Goal: Download file/media

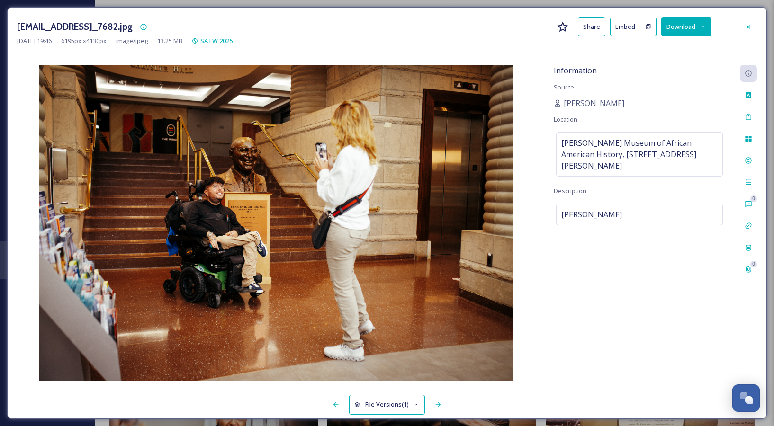
scroll to position [946, 0]
click at [747, 30] on div at bounding box center [748, 26] width 17 height 17
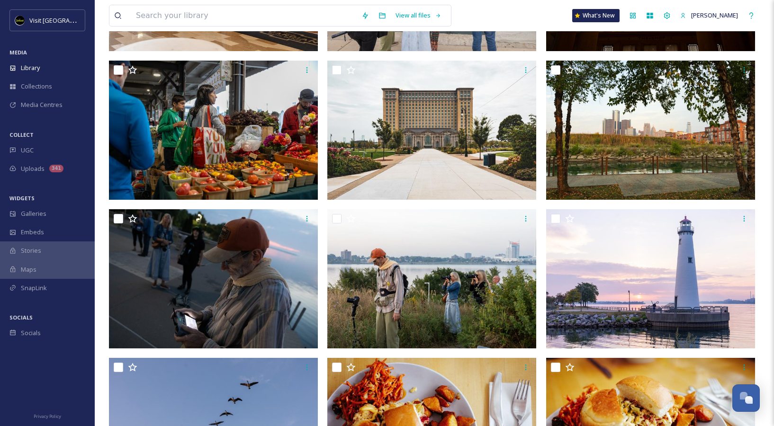
scroll to position [317, 0]
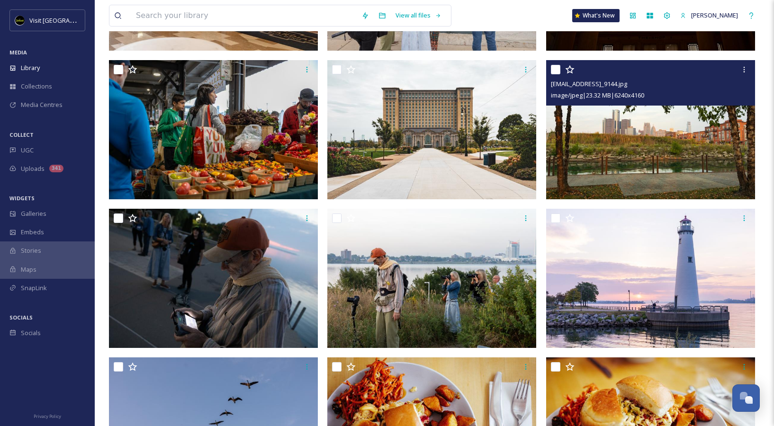
click at [670, 167] on img at bounding box center [650, 129] width 209 height 139
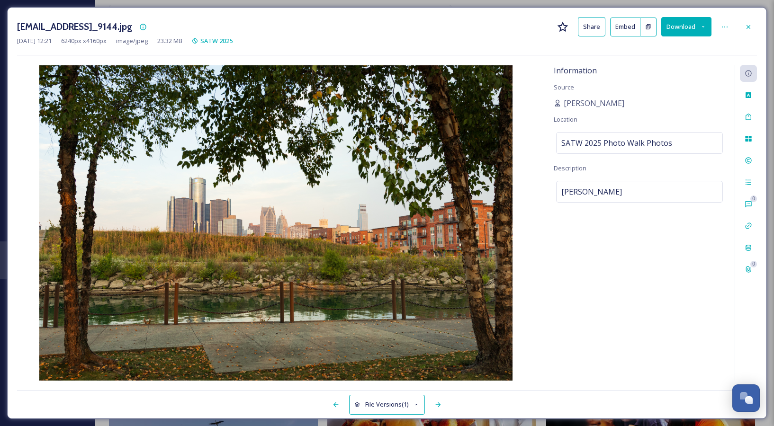
click at [698, 29] on button "Download" at bounding box center [686, 26] width 50 height 19
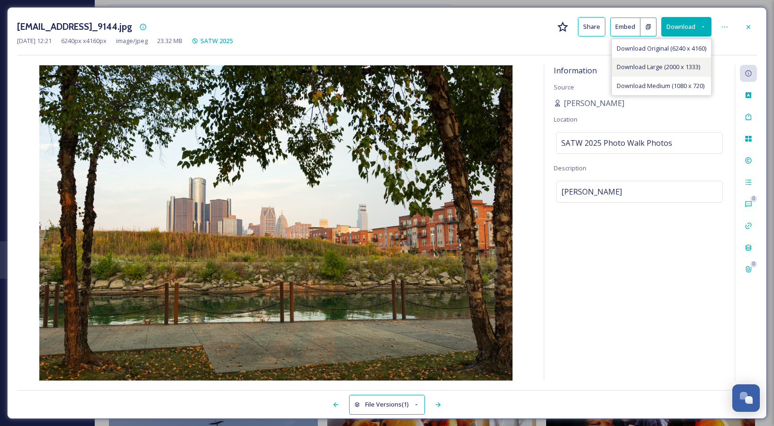
click at [672, 69] on span "Download Large (2000 x 1333)" at bounding box center [658, 67] width 83 height 9
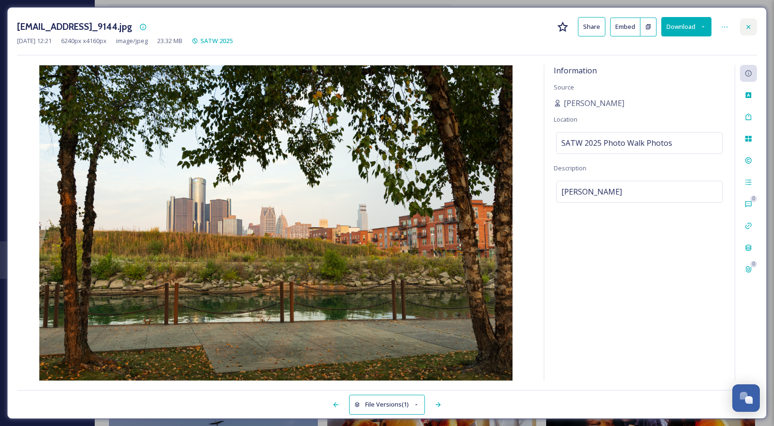
click at [748, 25] on icon at bounding box center [748, 27] width 8 height 8
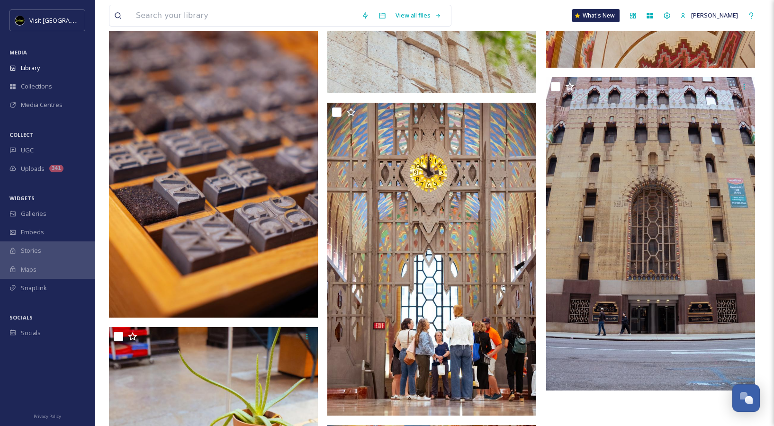
scroll to position [13750, 0]
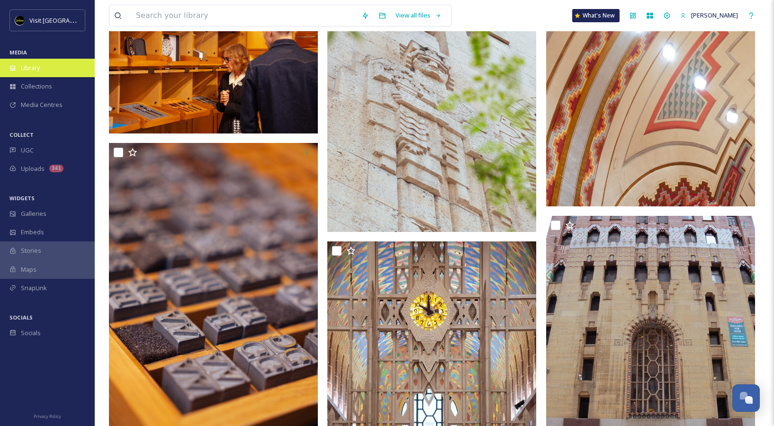
click at [57, 63] on div "Library" at bounding box center [47, 68] width 95 height 18
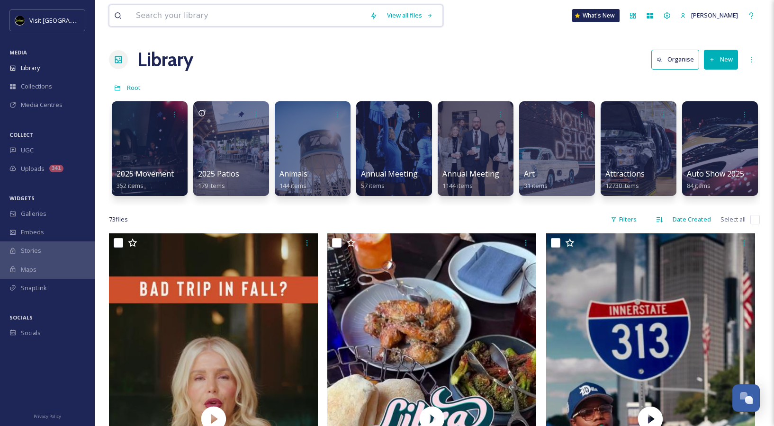
click at [258, 16] on input at bounding box center [248, 15] width 234 height 21
type input "travel"
click at [423, 18] on div "Search" at bounding box center [409, 15] width 29 height 18
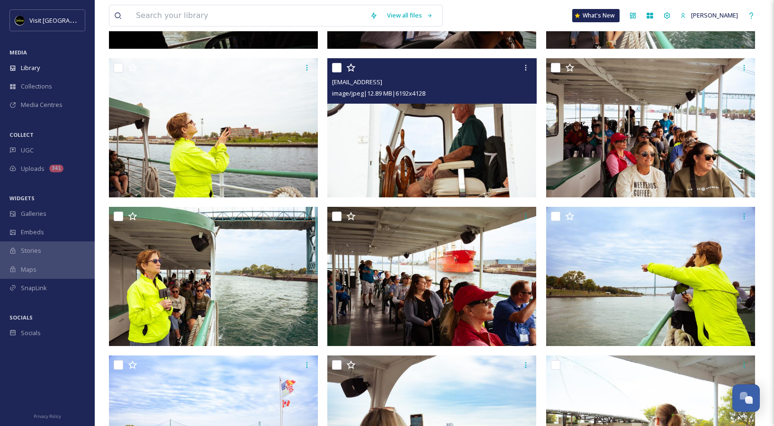
scroll to position [466, 0]
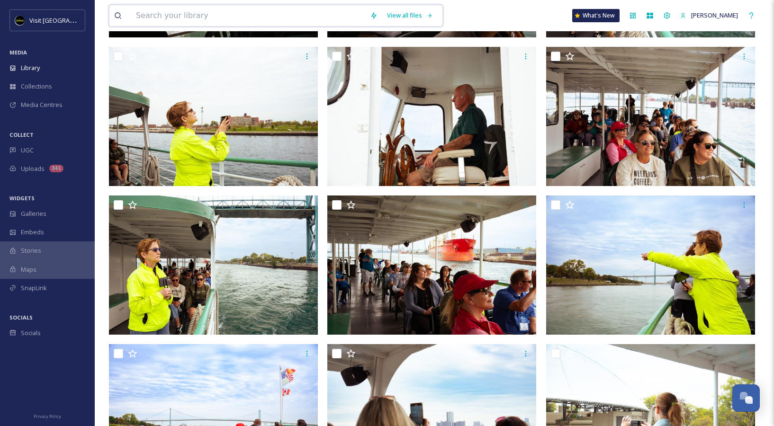
click at [218, 16] on input at bounding box center [248, 15] width 234 height 21
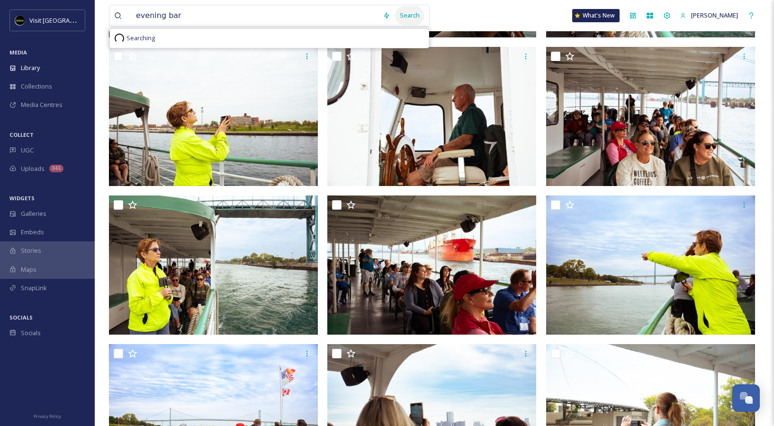
click at [418, 17] on div "Search" at bounding box center [409, 15] width 29 height 18
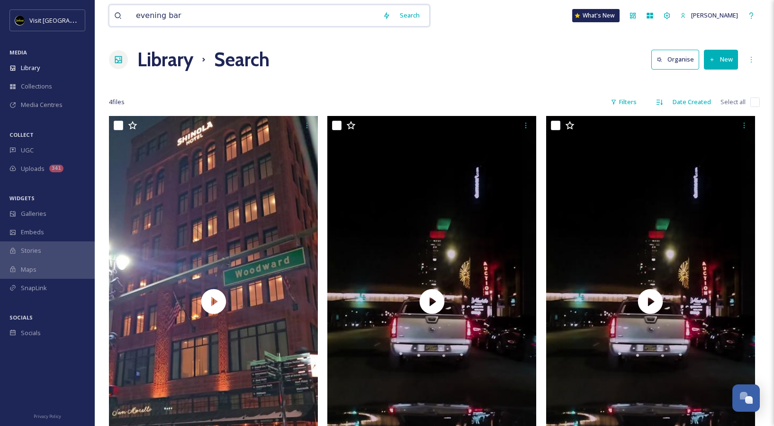
scroll to position [-1, 0]
click at [241, 11] on input "evening bar" at bounding box center [254, 15] width 247 height 21
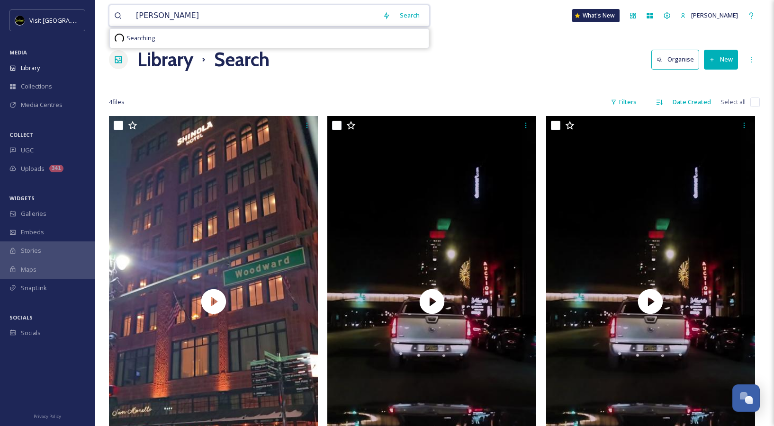
type input "[PERSON_NAME]"
drag, startPoint x: 244, startPoint y: 16, endPoint x: 419, endPoint y: 22, distance: 174.4
click at [419, 22] on div "Search" at bounding box center [409, 15] width 29 height 18
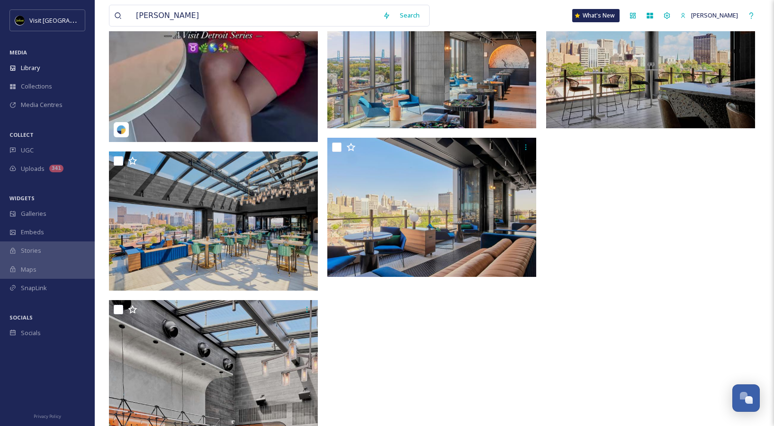
scroll to position [487, 0]
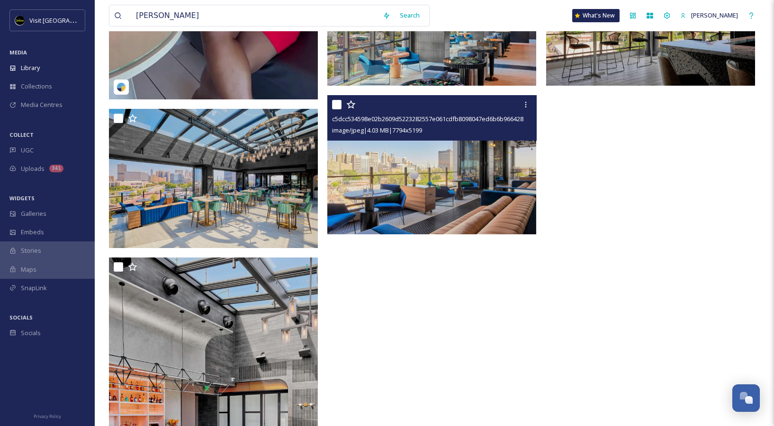
click at [437, 194] on img at bounding box center [431, 164] width 209 height 139
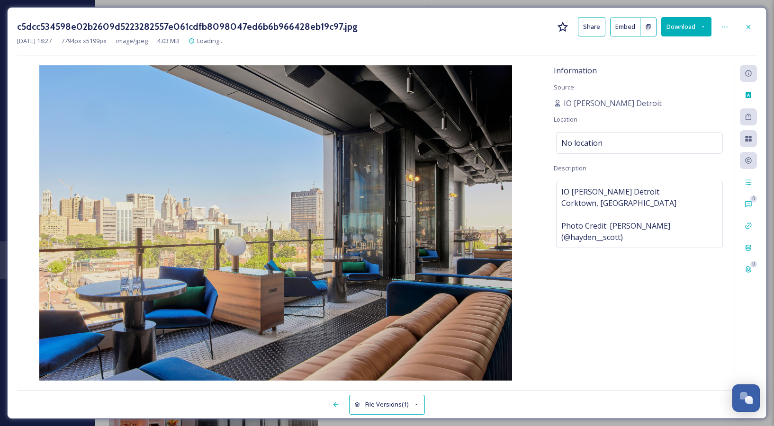
click at [697, 22] on button "Download" at bounding box center [686, 26] width 50 height 19
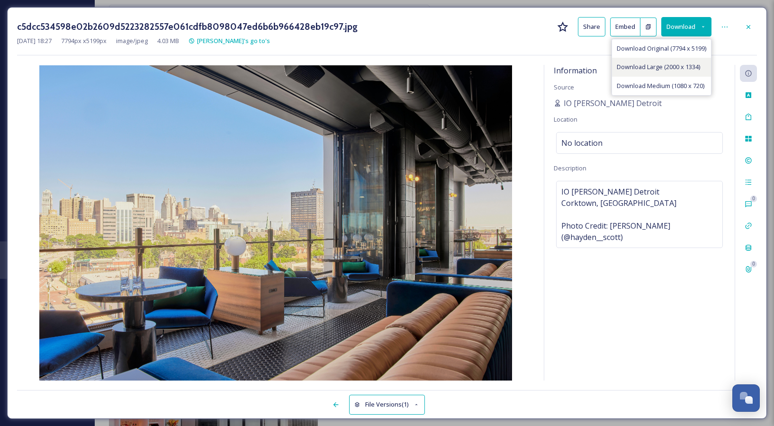
click at [670, 65] on span "Download Large (2000 x 1334)" at bounding box center [658, 67] width 83 height 9
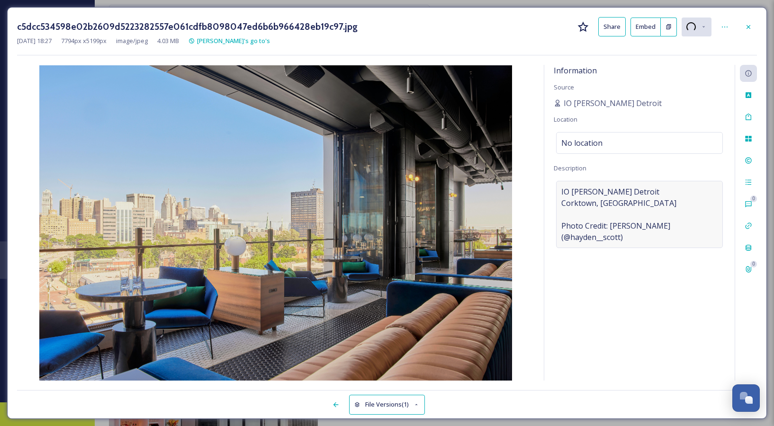
click at [679, 227] on span "IO [PERSON_NAME] Detroit Corktown, [GEOGRAPHIC_DATA] Photo Credit: [PERSON_NAME…" at bounding box center [639, 214] width 156 height 57
drag, startPoint x: 684, startPoint y: 224, endPoint x: 605, endPoint y: 224, distance: 78.6
click at [605, 224] on textarea "IO [PERSON_NAME] Detroit Corktown, [GEOGRAPHIC_DATA] Photo Credit: [PERSON_NAME…" at bounding box center [639, 220] width 171 height 79
click at [690, 209] on textarea "IO [PERSON_NAME] Detroit Corktown, [GEOGRAPHIC_DATA] Photo Credit: [PERSON_NAME…" at bounding box center [639, 220] width 171 height 79
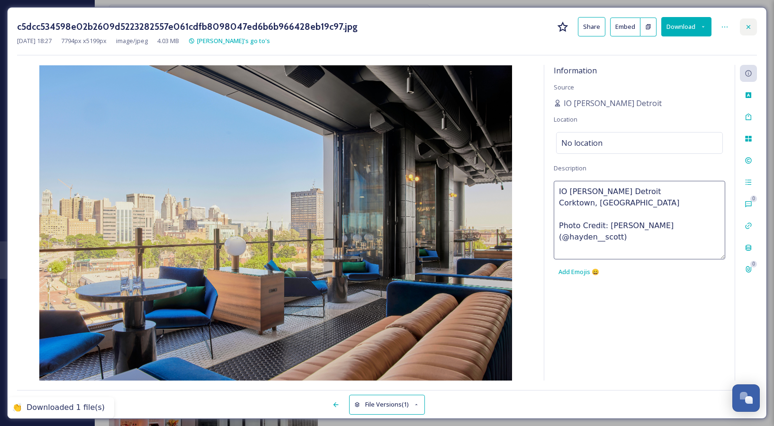
click at [748, 23] on icon at bounding box center [748, 27] width 8 height 8
